Goal: Navigation & Orientation: Find specific page/section

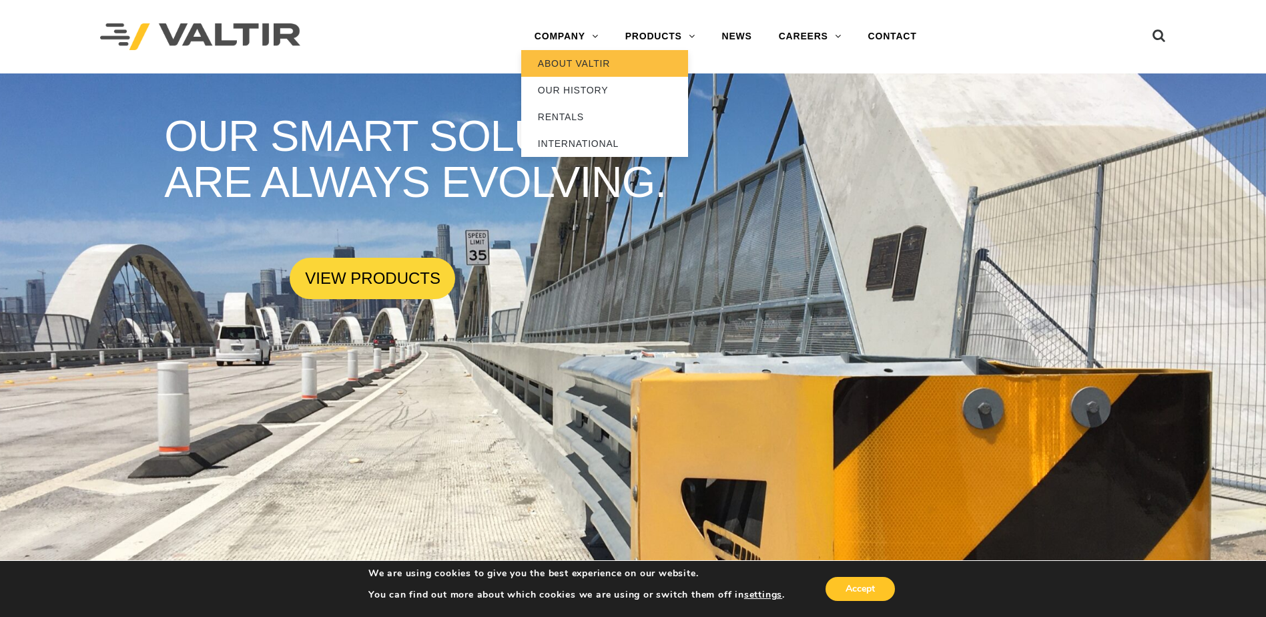
click at [562, 54] on link "ABOUT VALTIR" at bounding box center [604, 63] width 167 height 27
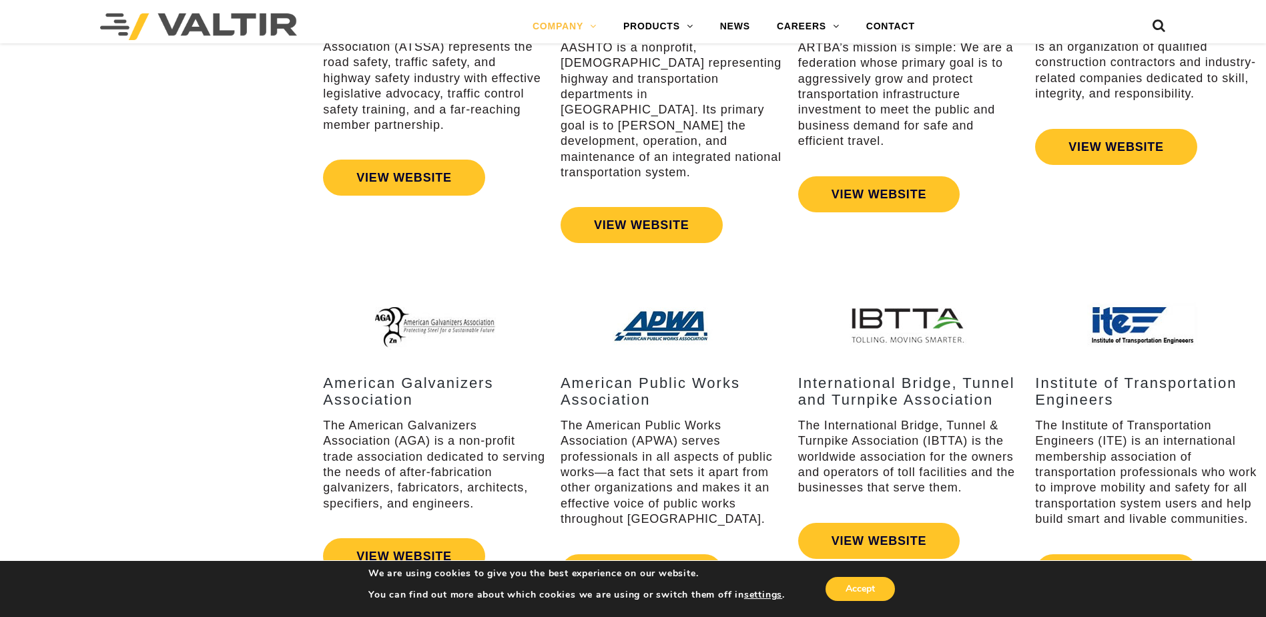
scroll to position [1668, 0]
